Goal: Task Accomplishment & Management: Manage account settings

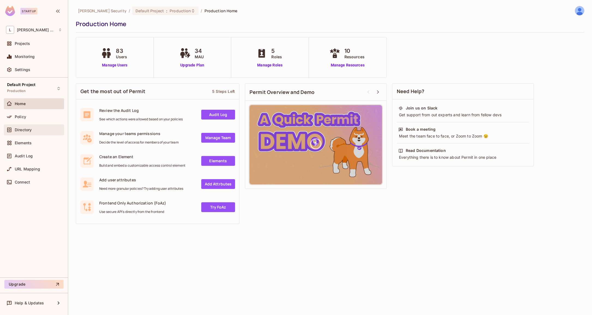
click at [33, 129] on div "Directory" at bounding box center [38, 130] width 47 height 4
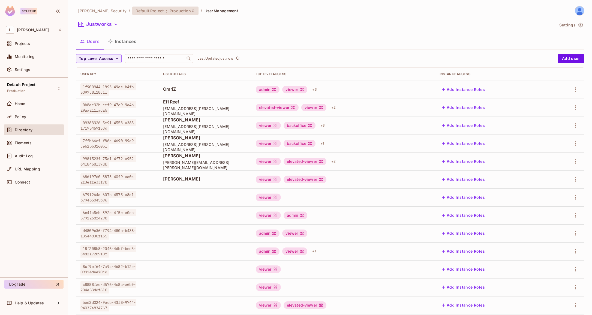
click at [191, 12] on icon at bounding box center [193, 11] width 4 height 4
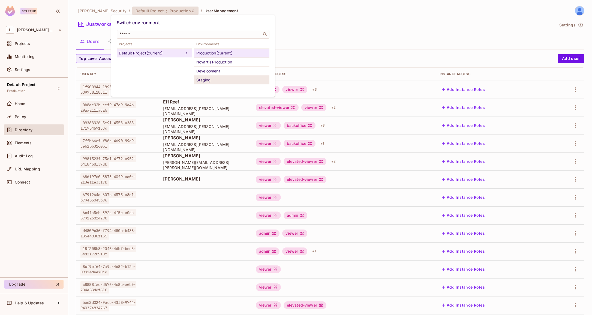
click at [216, 80] on div "Staging" at bounding box center [231, 80] width 71 height 7
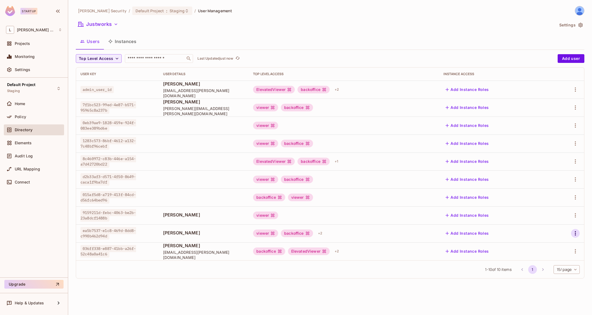
click at [573, 234] on icon "button" at bounding box center [575, 233] width 7 height 7
click at [547, 244] on div "Edit" at bounding box center [546, 245] width 7 height 5
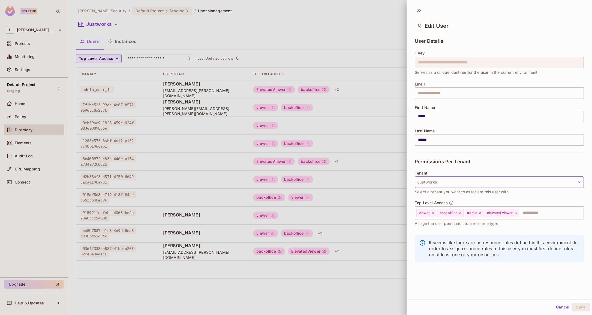
click at [490, 185] on button "Justworks" at bounding box center [498, 182] width 169 height 11
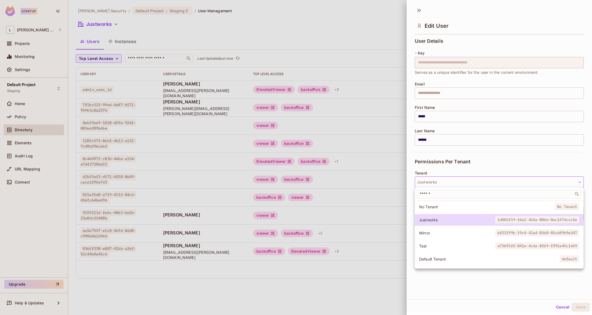
click at [435, 231] on span "Mirror" at bounding box center [457, 233] width 76 height 5
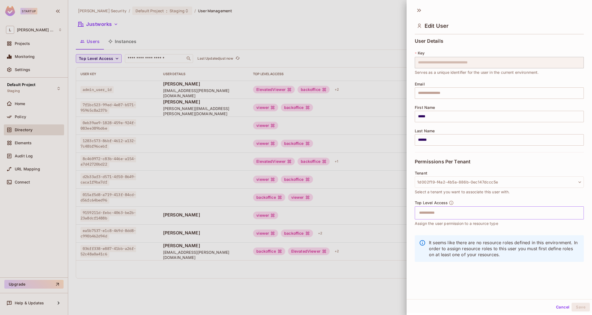
click at [447, 214] on input "text" at bounding box center [494, 213] width 157 height 11
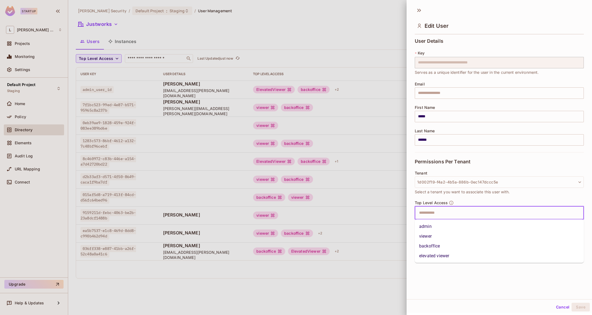
click at [433, 229] on li "admin" at bounding box center [498, 227] width 169 height 10
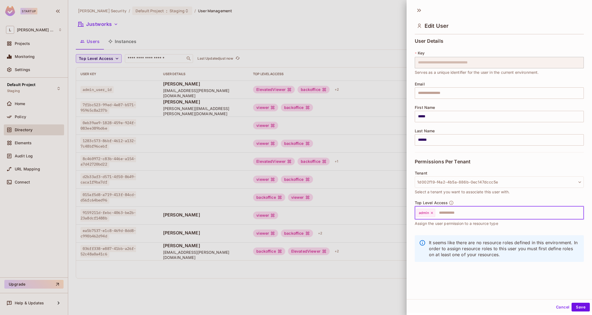
drag, startPoint x: 460, startPoint y: 214, endPoint x: 455, endPoint y: 217, distance: 5.9
click at [460, 214] on input "text" at bounding box center [503, 213] width 137 height 11
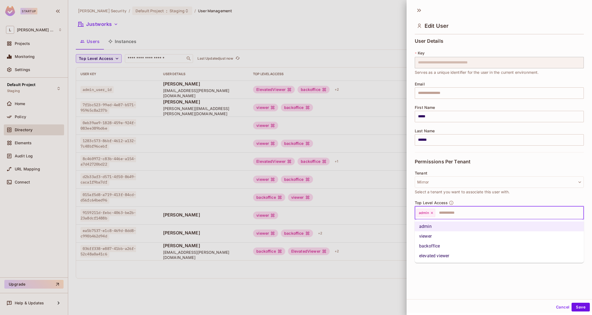
click at [435, 236] on li "viewer" at bounding box center [498, 237] width 169 height 10
click at [476, 215] on input "text" at bounding box center [514, 213] width 117 height 11
click at [441, 246] on li "backoffice" at bounding box center [498, 246] width 169 height 10
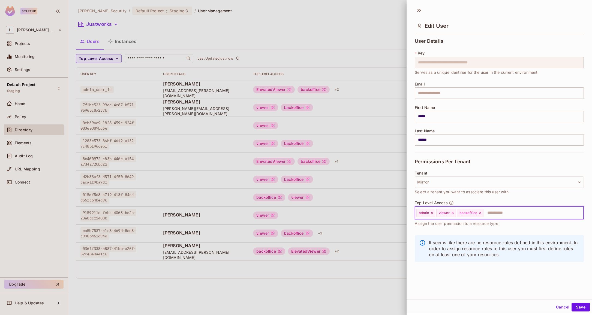
click at [493, 214] on input "text" at bounding box center [528, 213] width 89 height 11
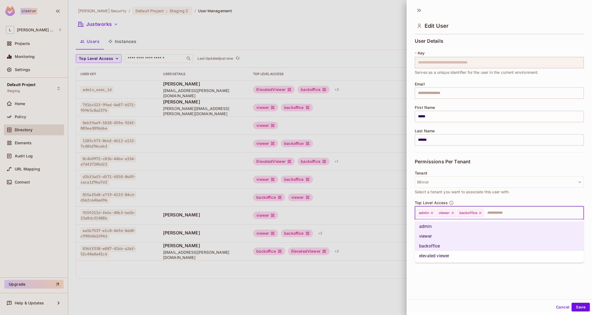
click at [455, 255] on li "elevated viewer" at bounding box center [498, 256] width 169 height 10
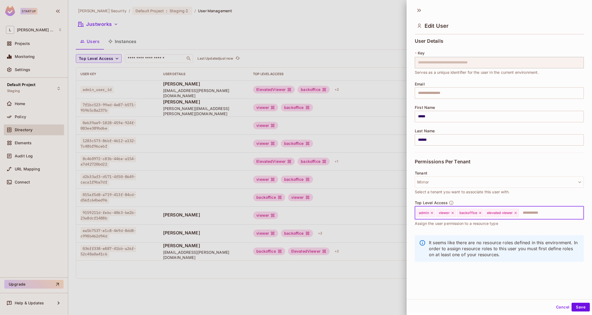
click at [541, 213] on input "text" at bounding box center [546, 213] width 54 height 11
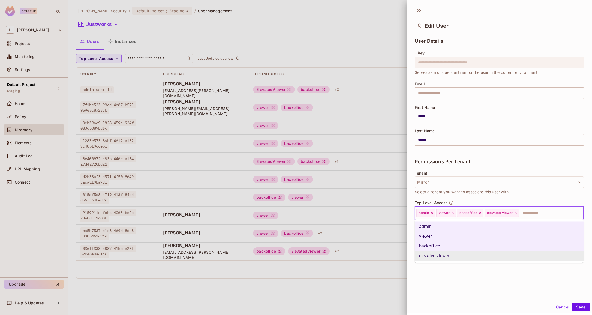
click at [522, 277] on div "**********" at bounding box center [498, 152] width 185 height 296
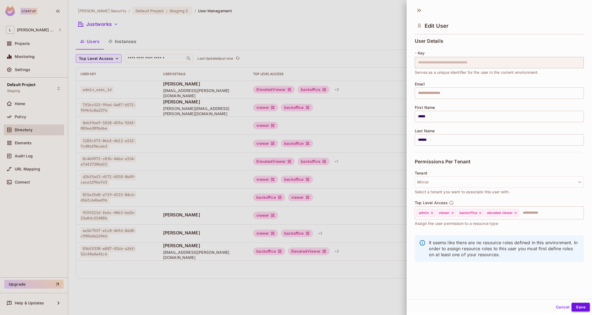
click at [583, 308] on button "Save" at bounding box center [580, 307] width 18 height 9
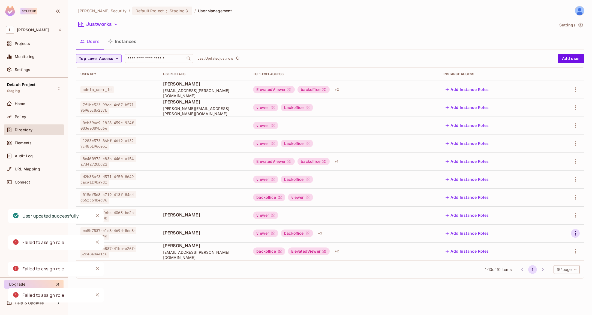
click at [576, 235] on icon "button" at bounding box center [575, 233] width 7 height 7
click at [550, 246] on span "Edit" at bounding box center [546, 246] width 11 height 9
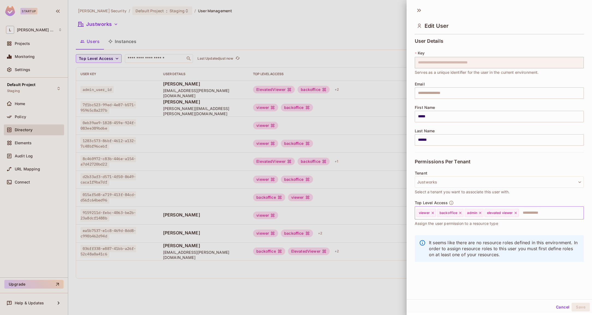
click at [516, 213] on icon at bounding box center [515, 213] width 2 height 2
click at [510, 213] on input "text" at bounding box center [528, 213] width 89 height 11
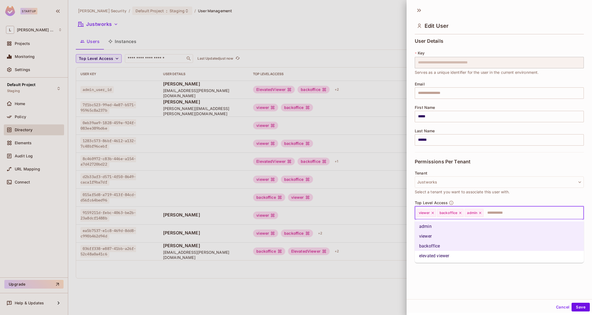
click at [465, 252] on li "elevated viewer" at bounding box center [498, 256] width 169 height 10
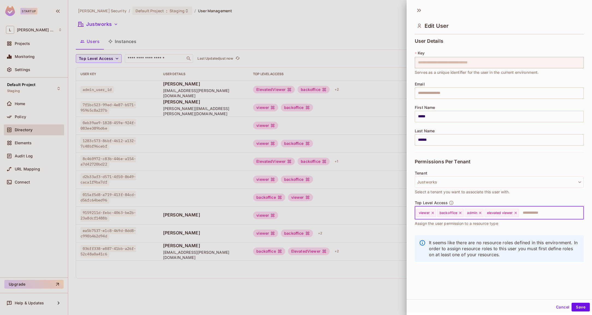
click at [533, 214] on input "text" at bounding box center [546, 213] width 54 height 11
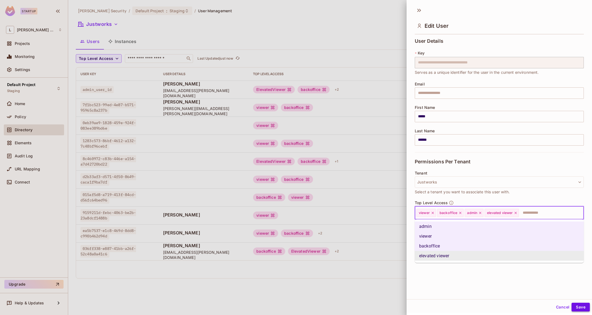
click at [578, 305] on button "Save" at bounding box center [580, 307] width 18 height 9
